Goal: Task Accomplishment & Management: Complete application form

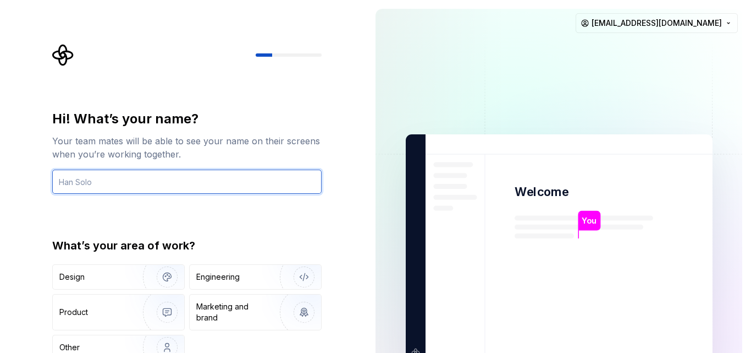
click at [187, 181] on input "text" at bounding box center [187, 181] width 270 height 24
type input "[PERSON_NAME]"
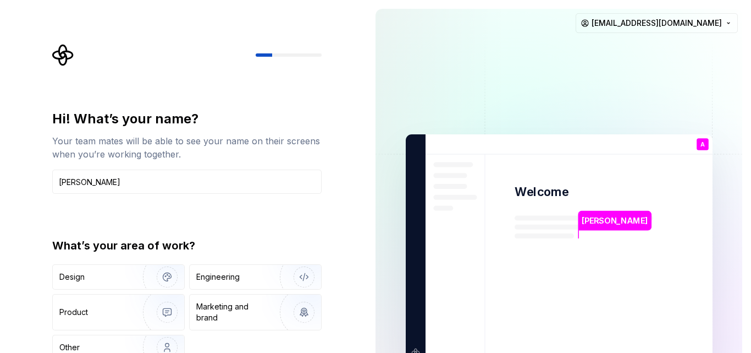
click at [39, 163] on div "Hi! What’s your name? Your team mates will be able to see your name on their sc…" at bounding box center [183, 248] width 367 height 496
click at [144, 90] on div "Hi! What’s your name? Your team mates will be able to see your name on their sc…" at bounding box center [190, 220] width 289 height 353
click at [327, 107] on div "Hi! What’s your name? Your team mates will be able to see your name on their sc…" at bounding box center [190, 220] width 289 height 353
click at [322, 105] on div "Hi! What’s your name? Your team mates will be able to see your name on their sc…" at bounding box center [190, 220] width 289 height 353
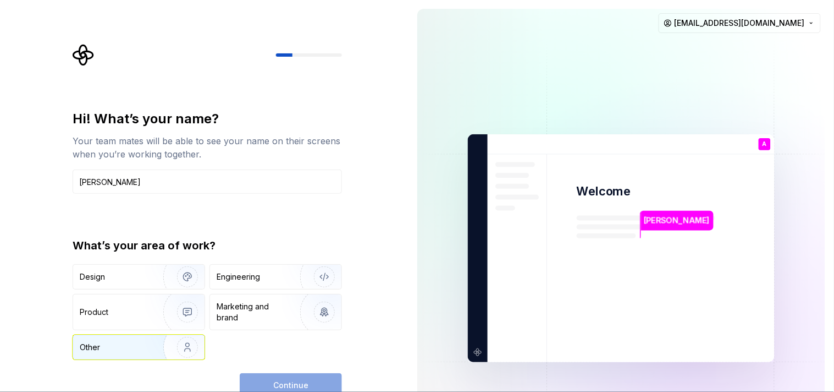
drag, startPoint x: 136, startPoint y: 347, endPoint x: 155, endPoint y: 342, distance: 18.8
click at [136, 347] on div "Other" at bounding box center [112, 347] width 64 height 11
click at [328, 352] on button "Continue" at bounding box center [291, 385] width 102 height 24
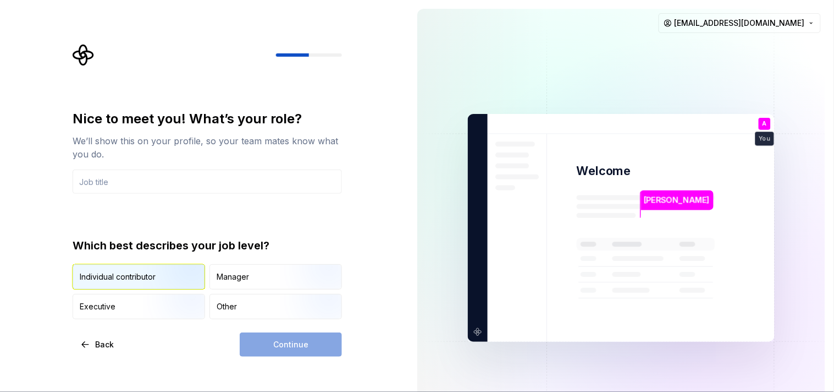
click at [107, 278] on div "Individual contributor" at bounding box center [118, 276] width 76 height 11
click at [325, 347] on div "Continue" at bounding box center [291, 344] width 102 height 24
click at [293, 340] on div "Continue" at bounding box center [291, 344] width 102 height 24
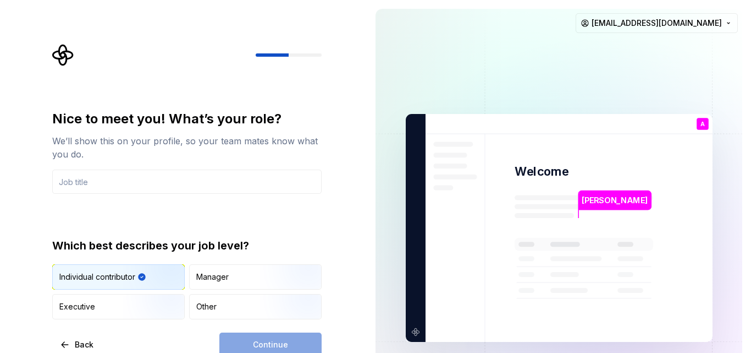
click at [263, 338] on div "Continue" at bounding box center [270, 344] width 102 height 24
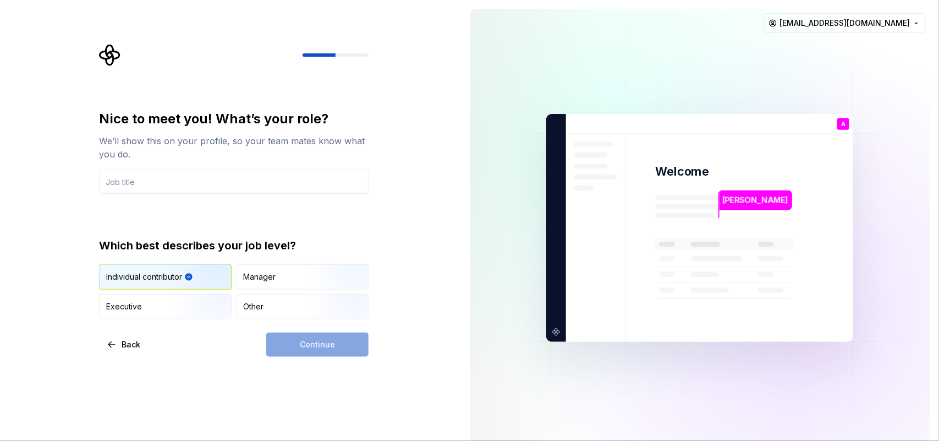
click at [295, 344] on div "Continue" at bounding box center [317, 344] width 102 height 24
click at [279, 273] on div "Manager" at bounding box center [302, 277] width 131 height 24
click at [193, 274] on img "button" at bounding box center [204, 291] width 70 height 74
click at [314, 350] on div "Continue" at bounding box center [317, 344] width 102 height 24
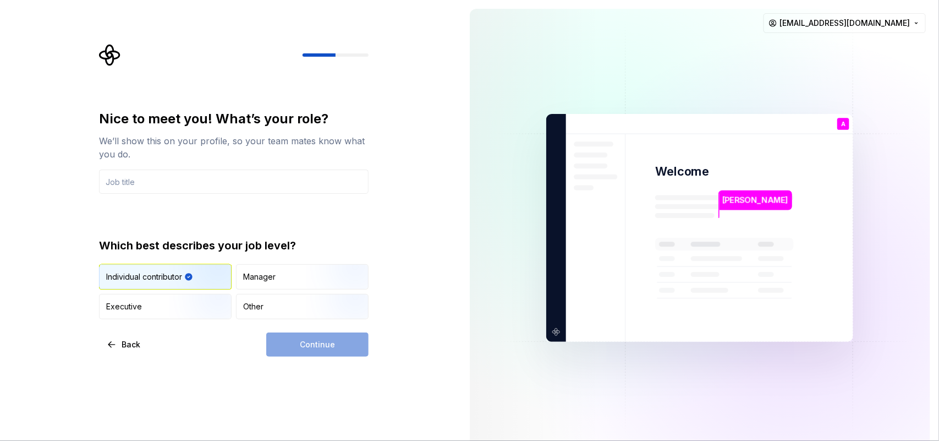
click at [314, 350] on div "Continue" at bounding box center [317, 344] width 102 height 24
click at [191, 306] on img "button" at bounding box center [204, 320] width 70 height 74
click at [168, 265] on div "Individual contributor" at bounding box center [165, 277] width 131 height 24
click at [157, 157] on div "We’ll show this on your profile, so your team mates know what you do." at bounding box center [234, 147] width 270 height 26
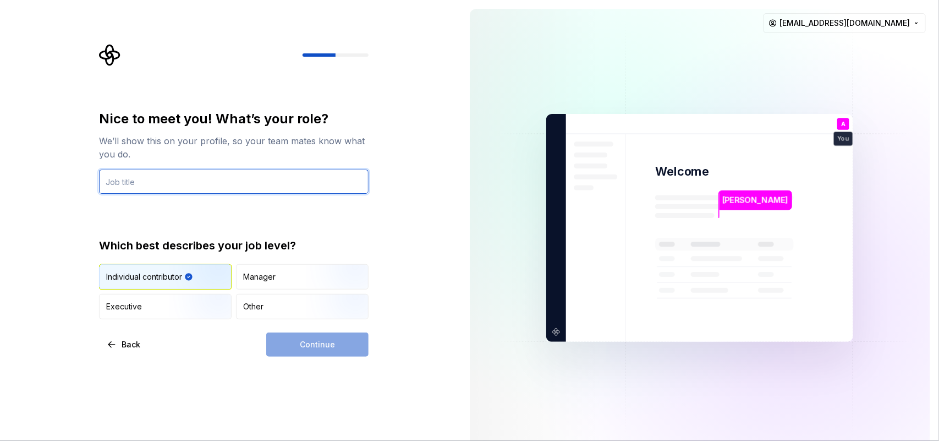
click at [140, 187] on input "text" at bounding box center [234, 181] width 270 height 24
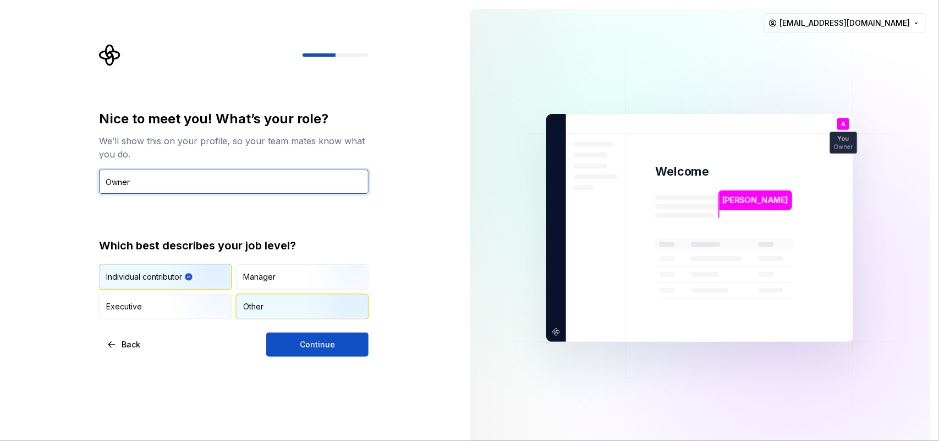
type input "Owner"
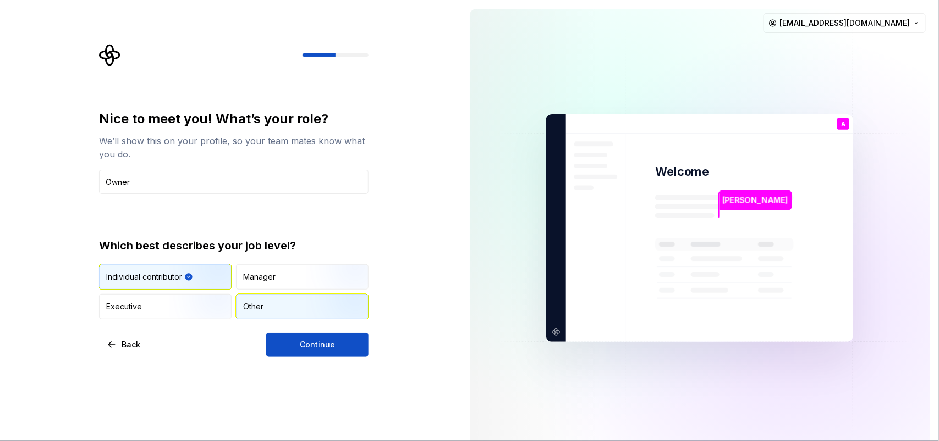
click at [311, 308] on img "button" at bounding box center [341, 320] width 70 height 74
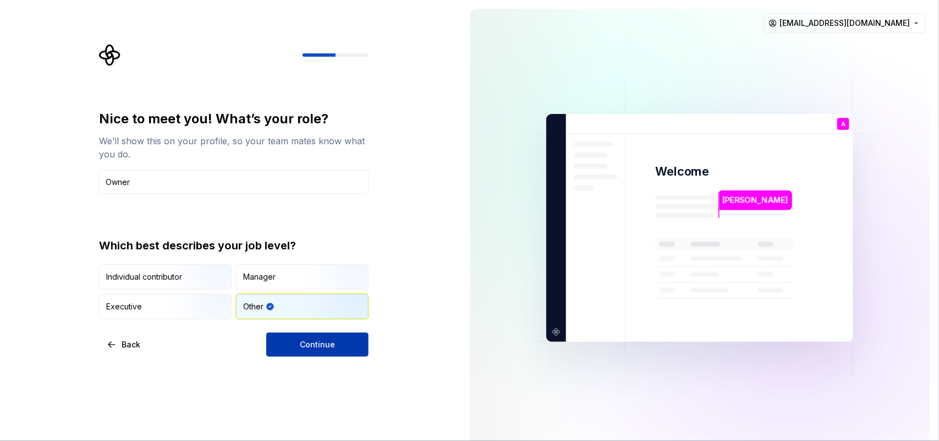
click at [311, 342] on span "Continue" at bounding box center [317, 344] width 35 height 11
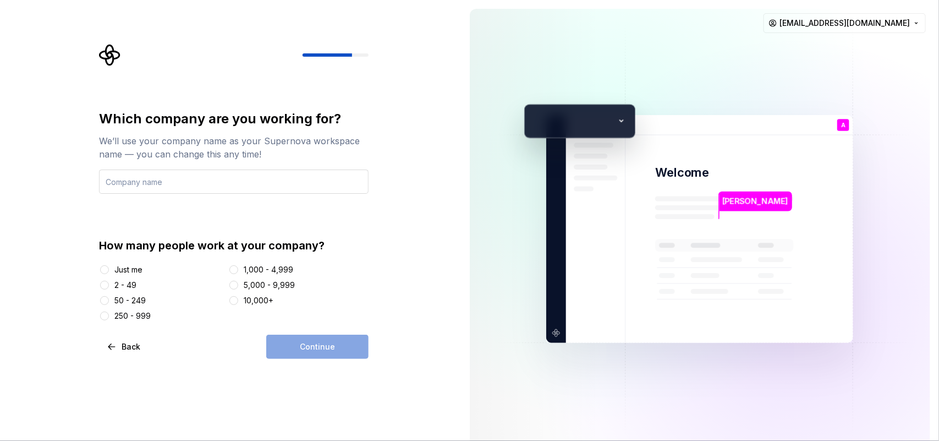
click at [168, 193] on input "text" at bounding box center [234, 181] width 270 height 24
click at [129, 271] on div "Just me" at bounding box center [128, 269] width 28 height 11
click at [109, 271] on button "Just me" at bounding box center [104, 269] width 9 height 9
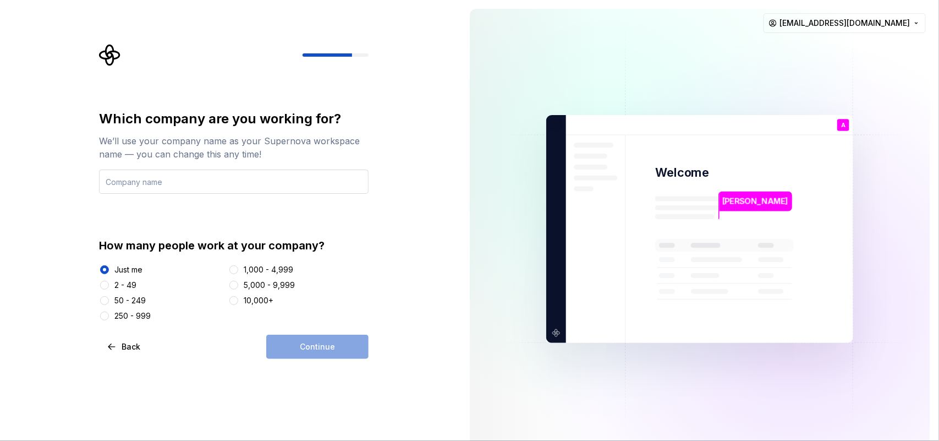
click at [178, 193] on div "Which company are you working for? We’ll use your company name as your Supernov…" at bounding box center [234, 215] width 270 height 211
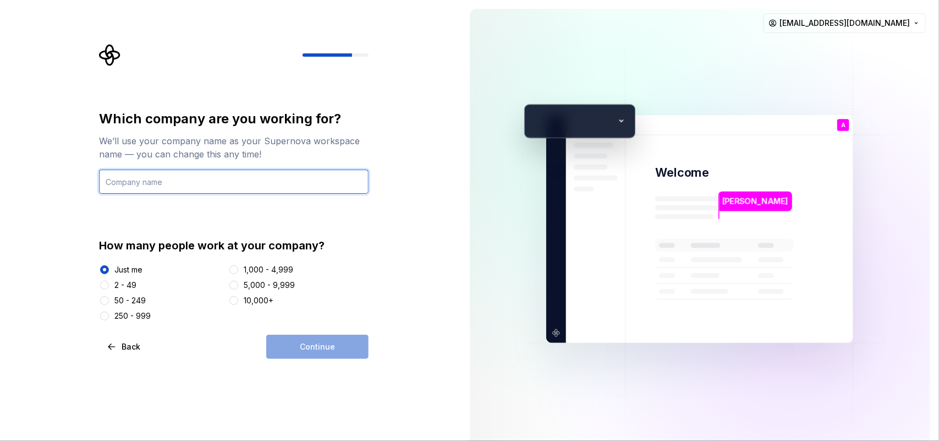
click at [182, 187] on input "text" at bounding box center [234, 181] width 270 height 24
type input "Real RDP"
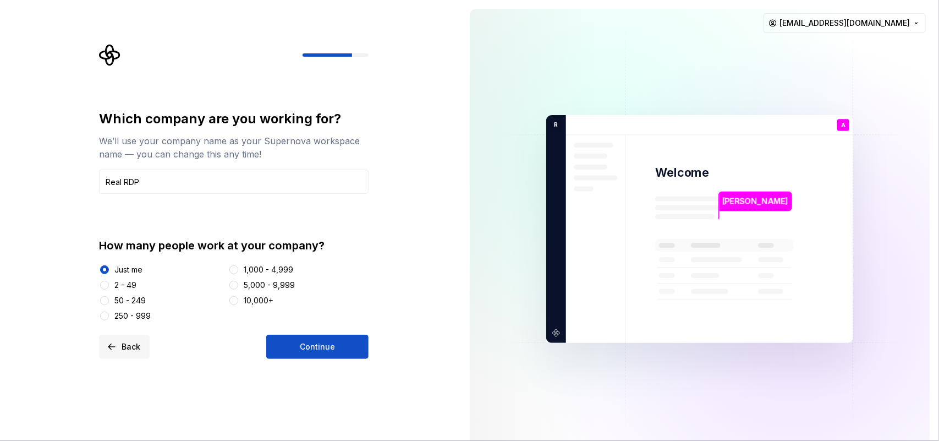
click at [108, 344] on button "Back" at bounding box center [124, 346] width 51 height 24
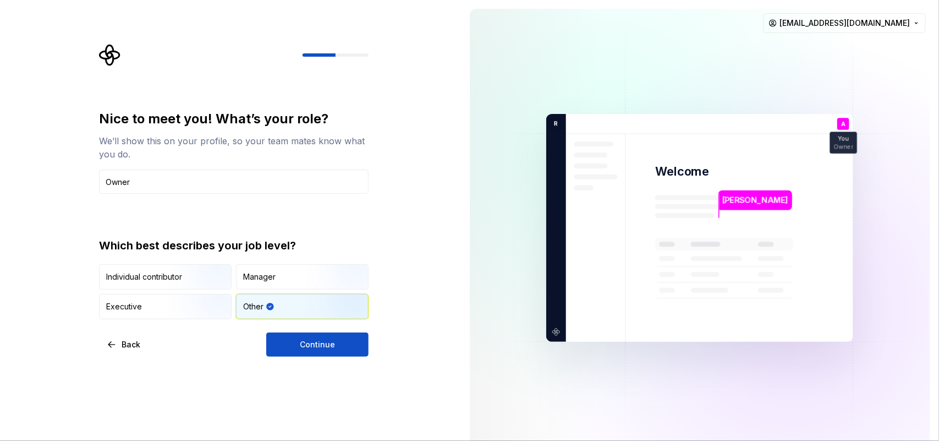
drag, startPoint x: 135, startPoint y: 177, endPoint x: 0, endPoint y: 174, distance: 134.8
click at [0, 174] on div "Nice to meet you! What’s your role? We’ll show this on your profile, so your te…" at bounding box center [230, 227] width 461 height 455
type input "s"
type input "Owner"
click at [333, 348] on span "Continue" at bounding box center [317, 344] width 35 height 11
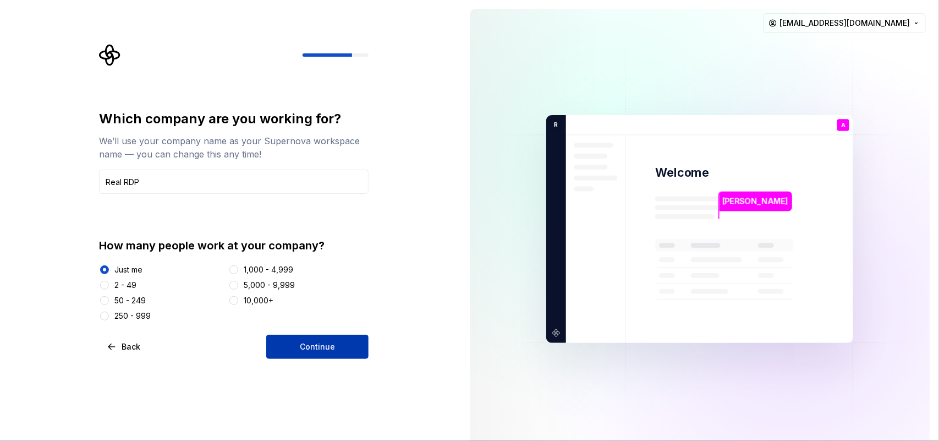
click at [311, 345] on span "Continue" at bounding box center [317, 346] width 35 height 11
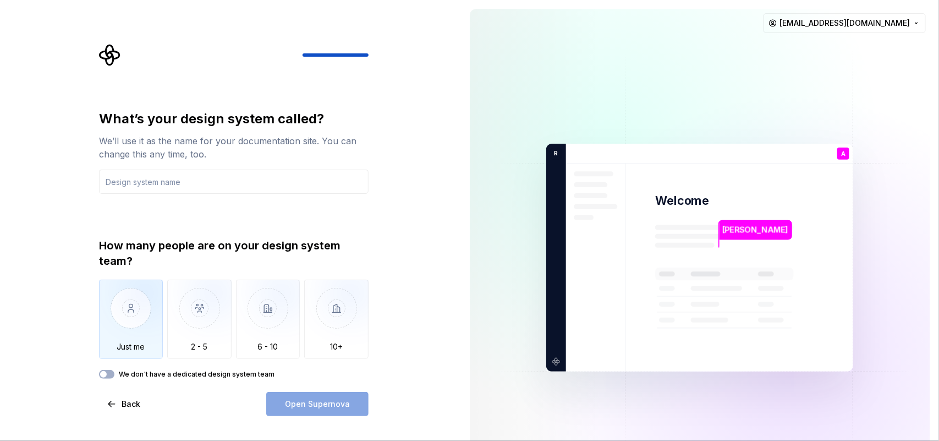
click at [138, 298] on img "button" at bounding box center [131, 316] width 64 height 74
click at [117, 352] on div "We don't have a dedicated design system team" at bounding box center [234, 374] width 270 height 9
click at [105, 352] on button "We don't have a dedicated design system team" at bounding box center [106, 374] width 15 height 9
click at [427, 240] on div "What’s your design system called? We’ll use it as the name for your documentati…" at bounding box center [230, 257] width 461 height 515
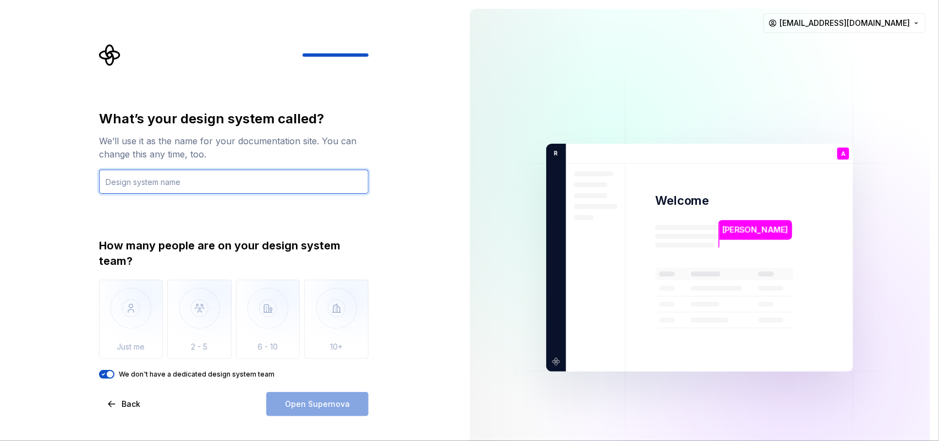
click at [205, 186] on input "text" at bounding box center [234, 181] width 270 height 24
type input "Real RDP theme"
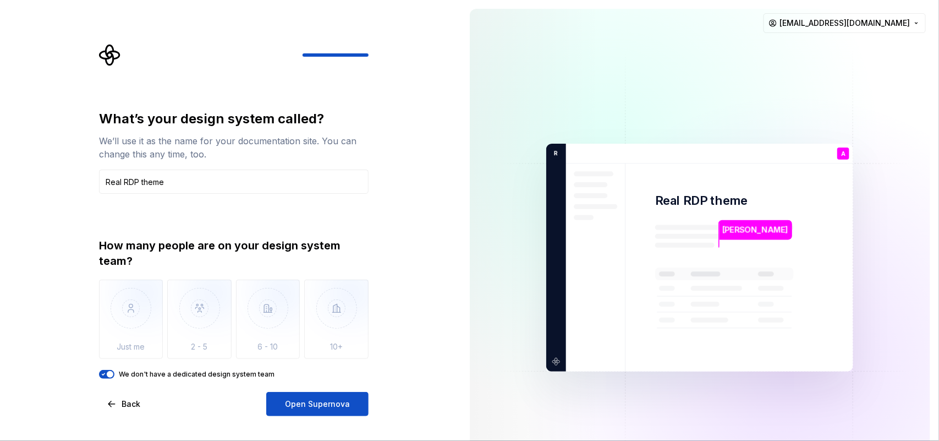
click at [311, 352] on div "What’s your design system called? We’ll use it as the name for your documentati…" at bounding box center [230, 257] width 461 height 515
click at [317, 352] on span "Open Supernova" at bounding box center [317, 403] width 65 height 11
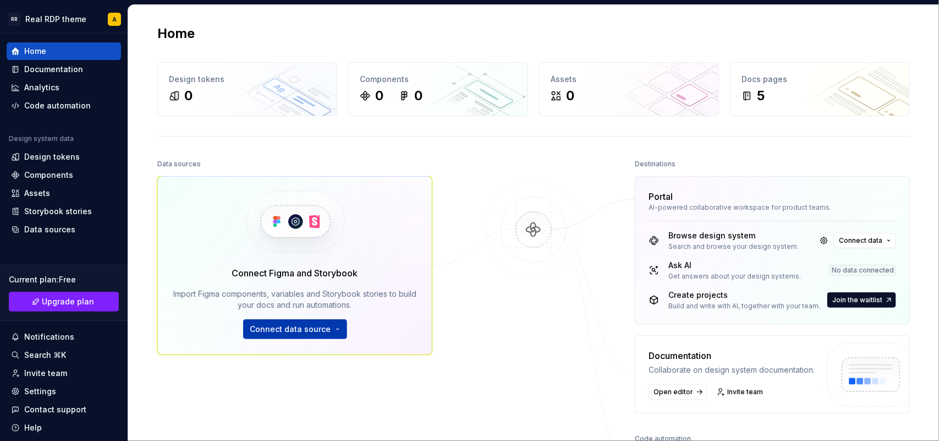
click at [320, 328] on span "Connect data source" at bounding box center [290, 328] width 81 height 11
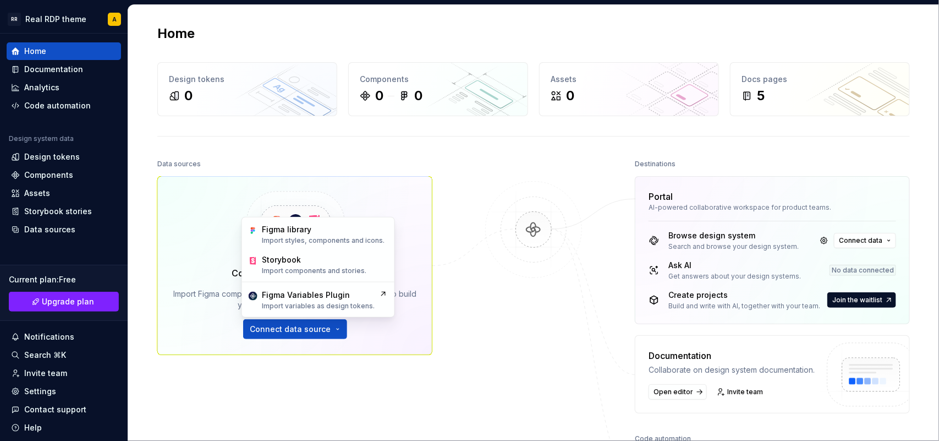
click at [479, 284] on div at bounding box center [534, 330] width 110 height 348
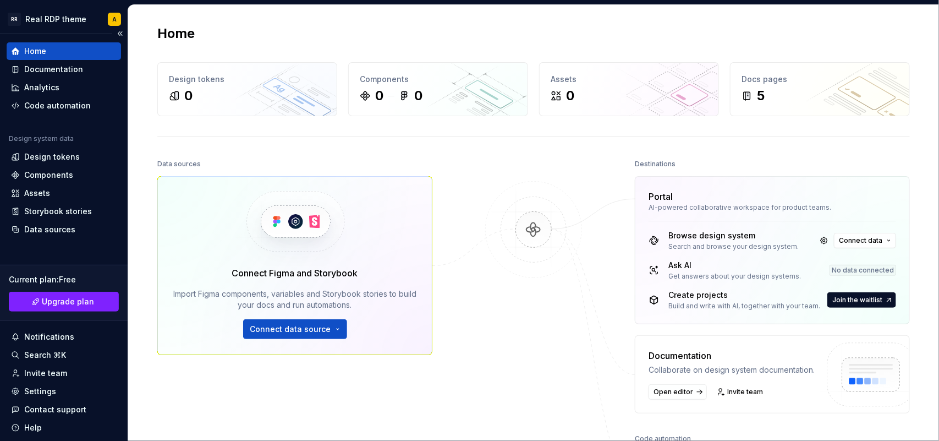
click at [70, 146] on div "Design system data" at bounding box center [64, 140] width 114 height 13
click at [65, 150] on div "Design tokens" at bounding box center [64, 157] width 114 height 18
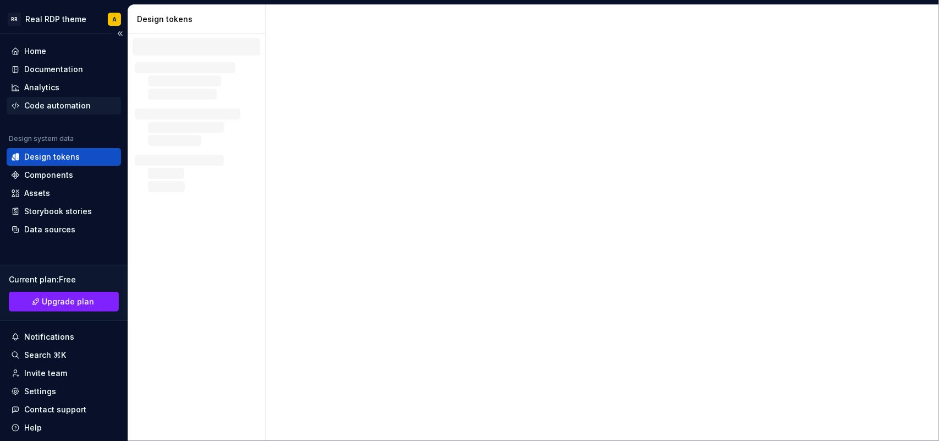
click at [50, 105] on div "Code automation" at bounding box center [57, 105] width 67 height 11
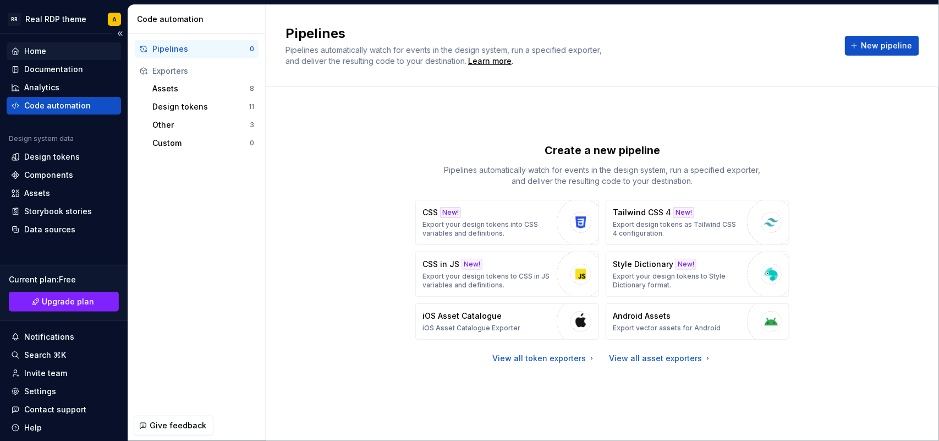
click at [56, 47] on div "Home" at bounding box center [64, 51] width 106 height 11
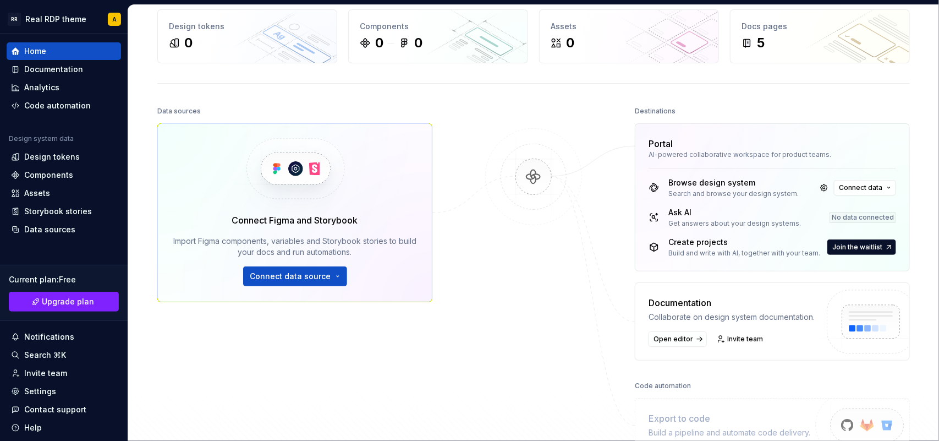
scroll to position [69, 0]
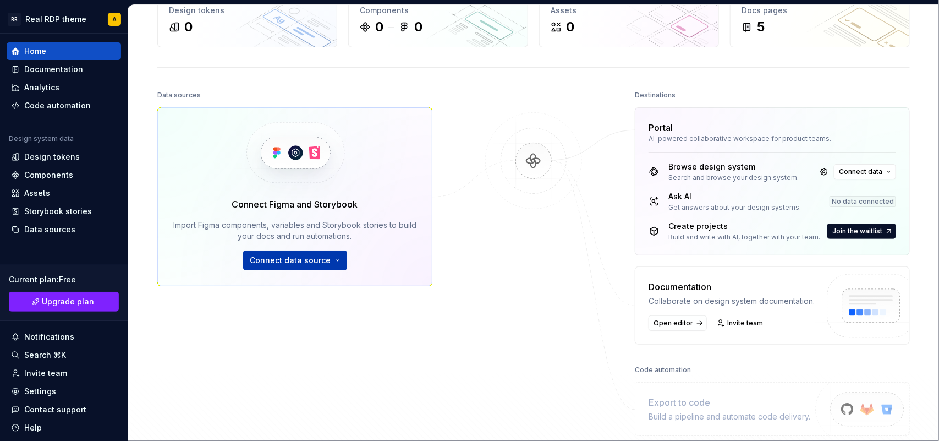
click at [333, 256] on button "Connect data source" at bounding box center [295, 260] width 104 height 20
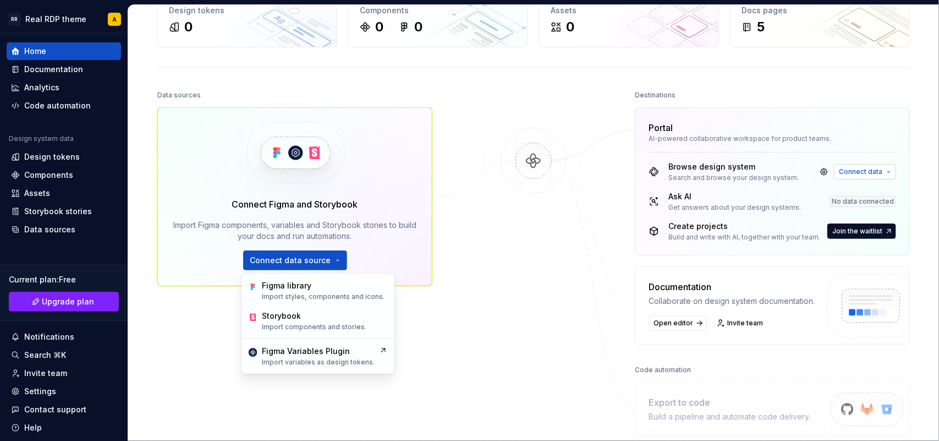
click at [751, 169] on span "Connect data" at bounding box center [860, 171] width 43 height 9
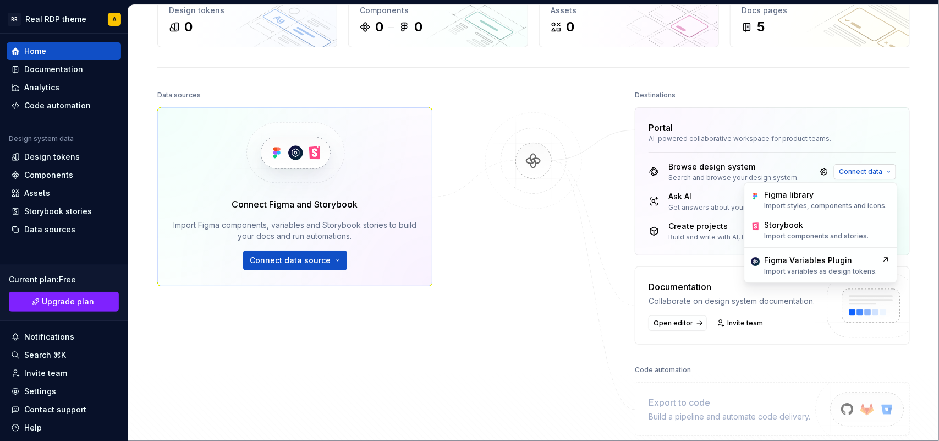
click at [751, 171] on span "Connect data" at bounding box center [860, 171] width 43 height 9
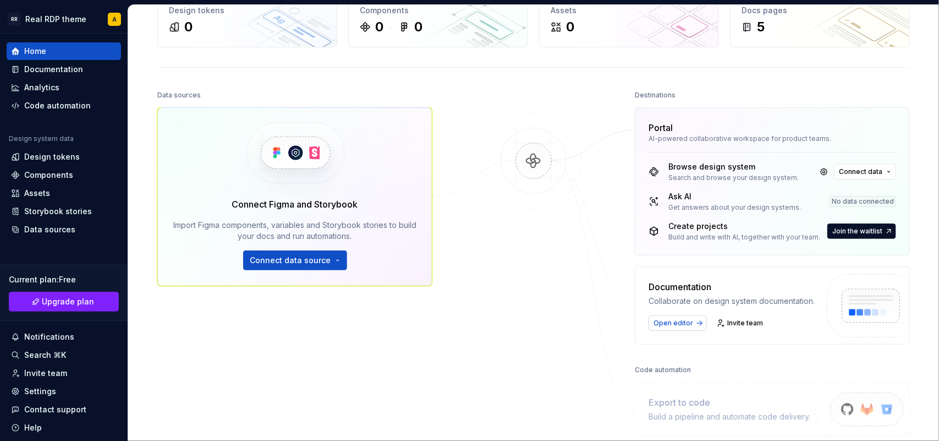
click at [663, 329] on link "Open editor" at bounding box center [678, 322] width 58 height 15
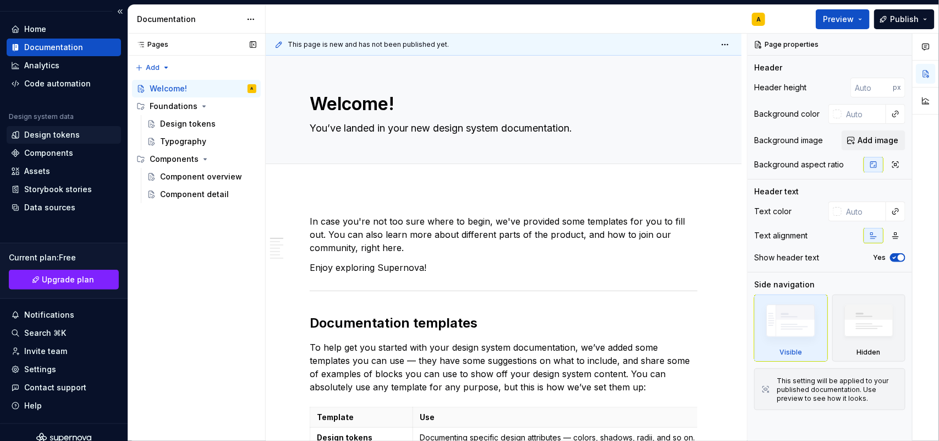
scroll to position [34, 0]
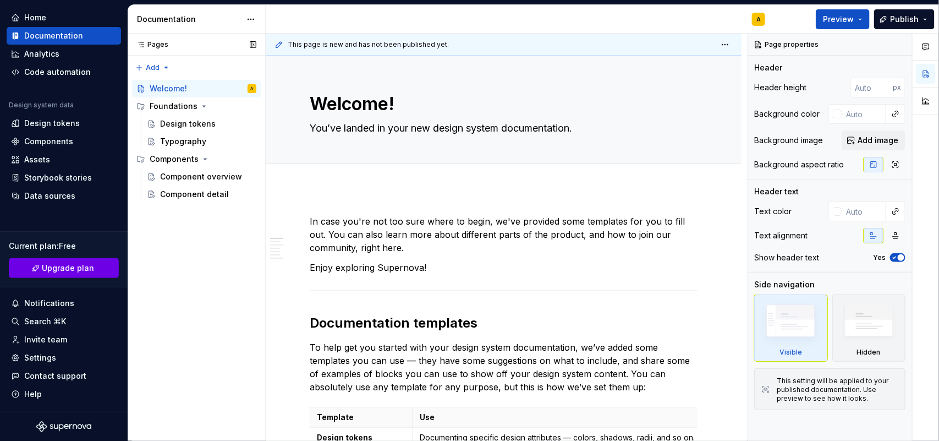
click at [45, 262] on span "Upgrade plan" at bounding box center [68, 267] width 52 height 11
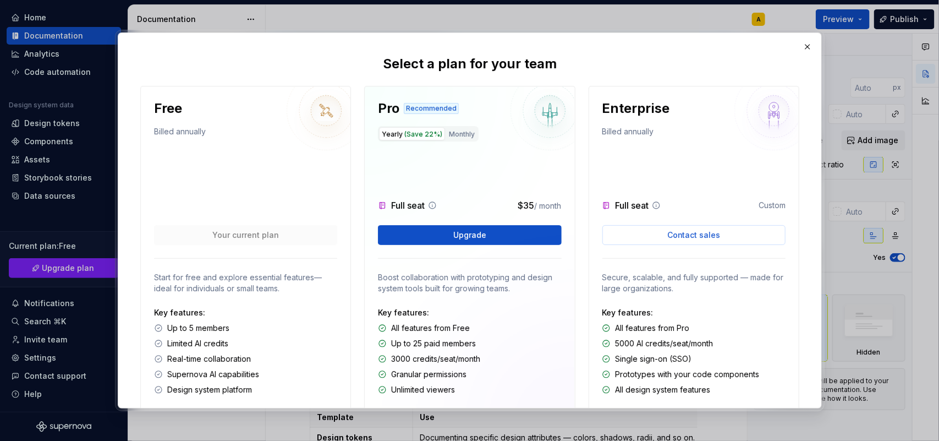
scroll to position [63, 0]
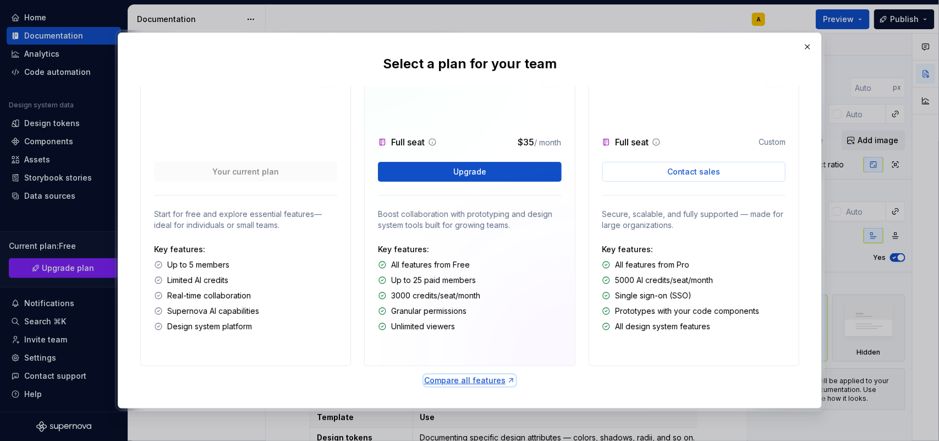
click at [471, 352] on div "Compare all features" at bounding box center [469, 380] width 91 height 11
click at [751, 48] on button "button" at bounding box center [807, 46] width 15 height 15
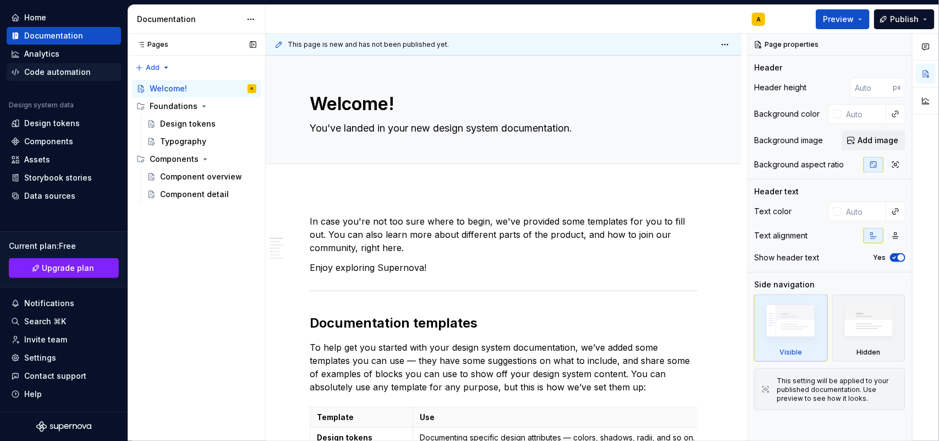
type textarea "*"
click at [50, 72] on div "Code automation" at bounding box center [57, 72] width 67 height 11
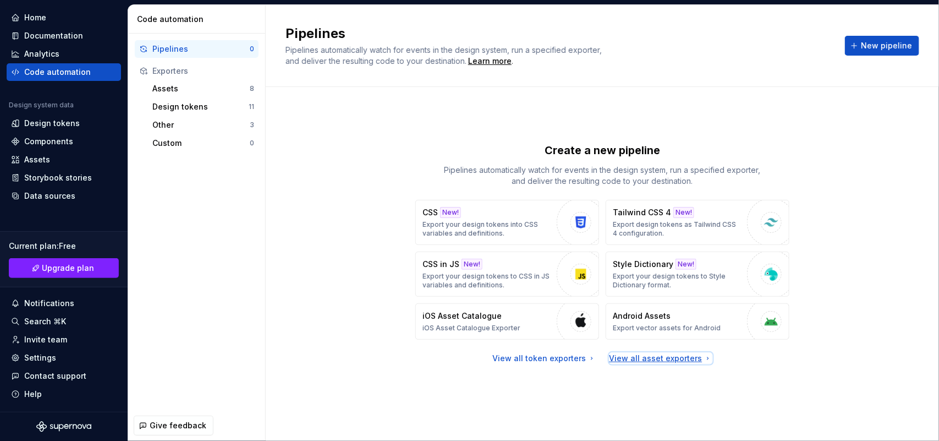
click at [633, 352] on div "View all asset exporters" at bounding box center [660, 358] width 103 height 11
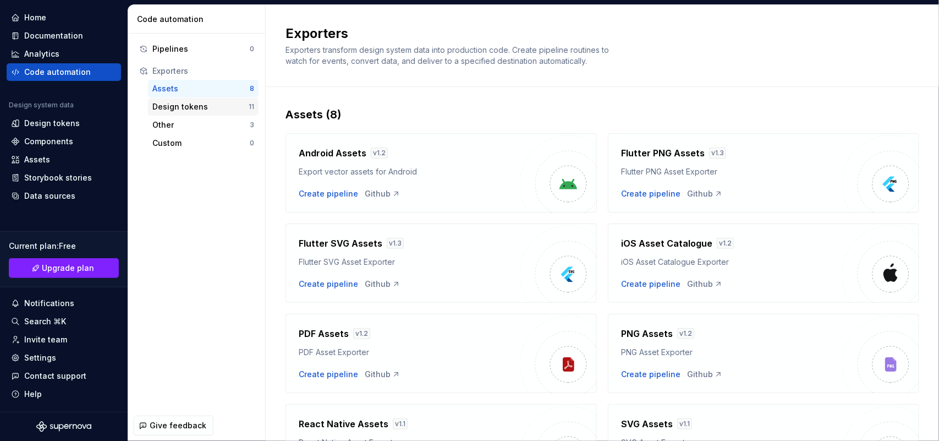
click at [199, 108] on div "Design tokens" at bounding box center [200, 106] width 96 height 11
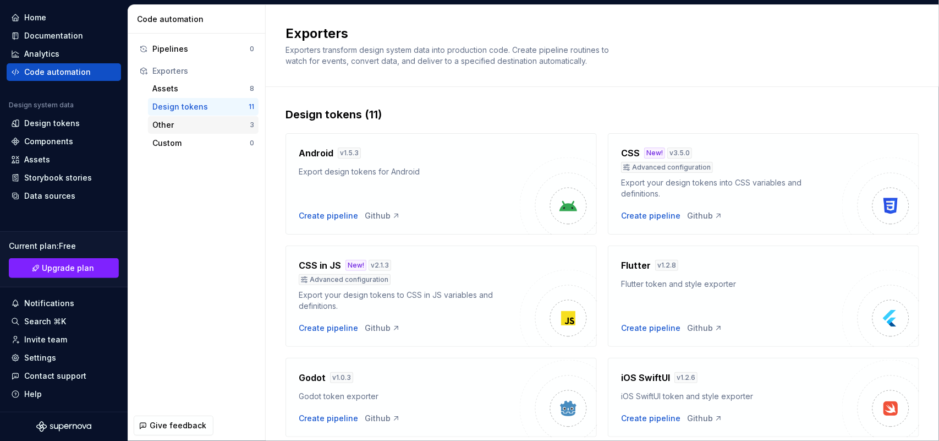
click at [177, 119] on div "Other" at bounding box center [200, 124] width 97 height 11
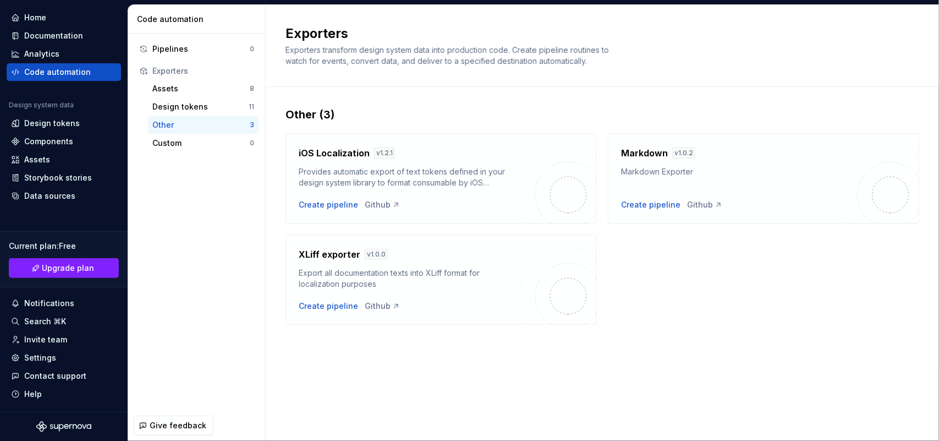
click at [178, 124] on div "Other" at bounding box center [200, 124] width 97 height 11
